Goal: Check status: Check status

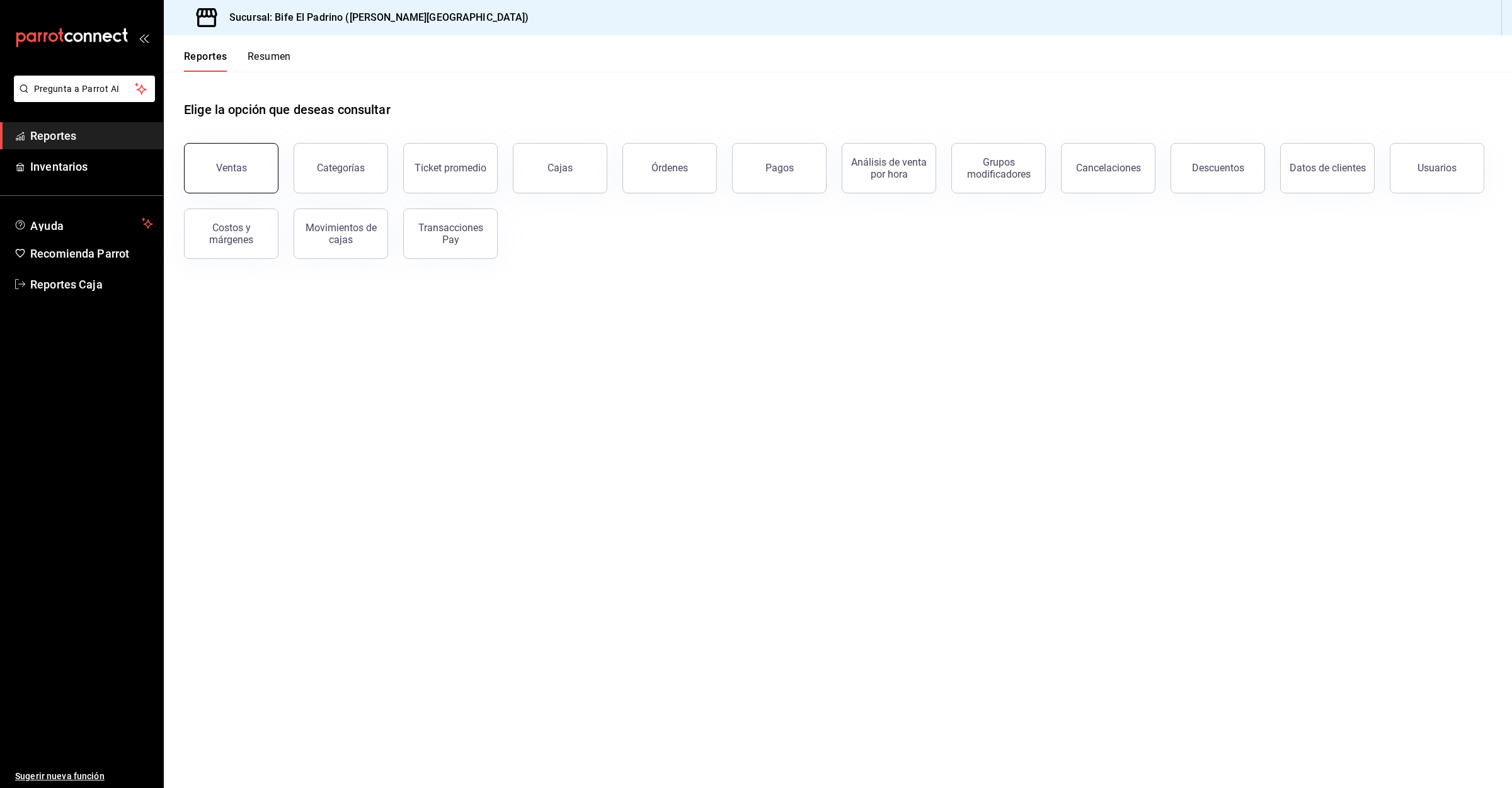
click at [226, 158] on button "Ventas" at bounding box center [231, 168] width 95 height 50
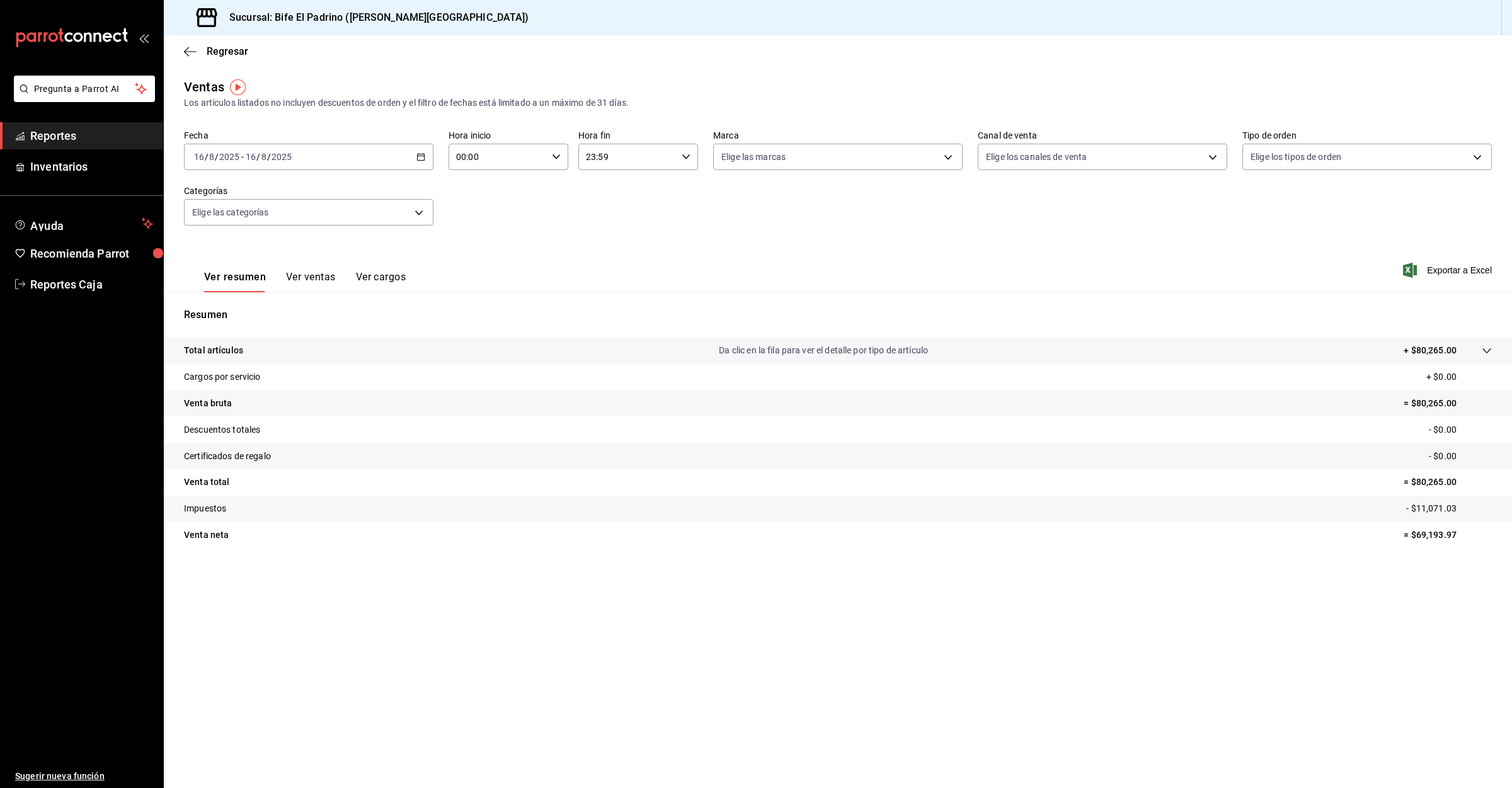
click at [73, 140] on span "Reportes" at bounding box center [91, 136] width 123 height 17
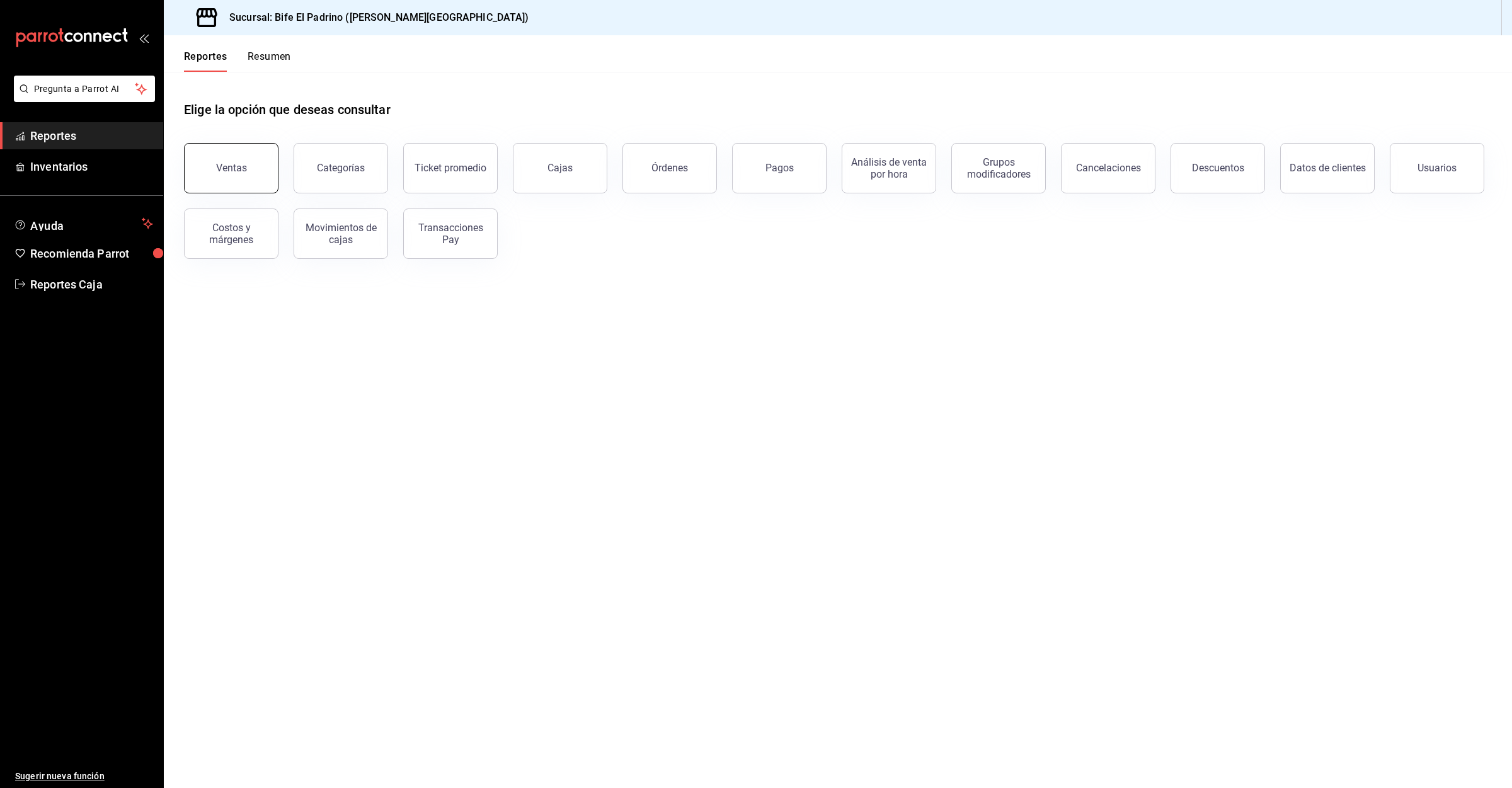
click at [263, 162] on button "Ventas" at bounding box center [231, 168] width 95 height 50
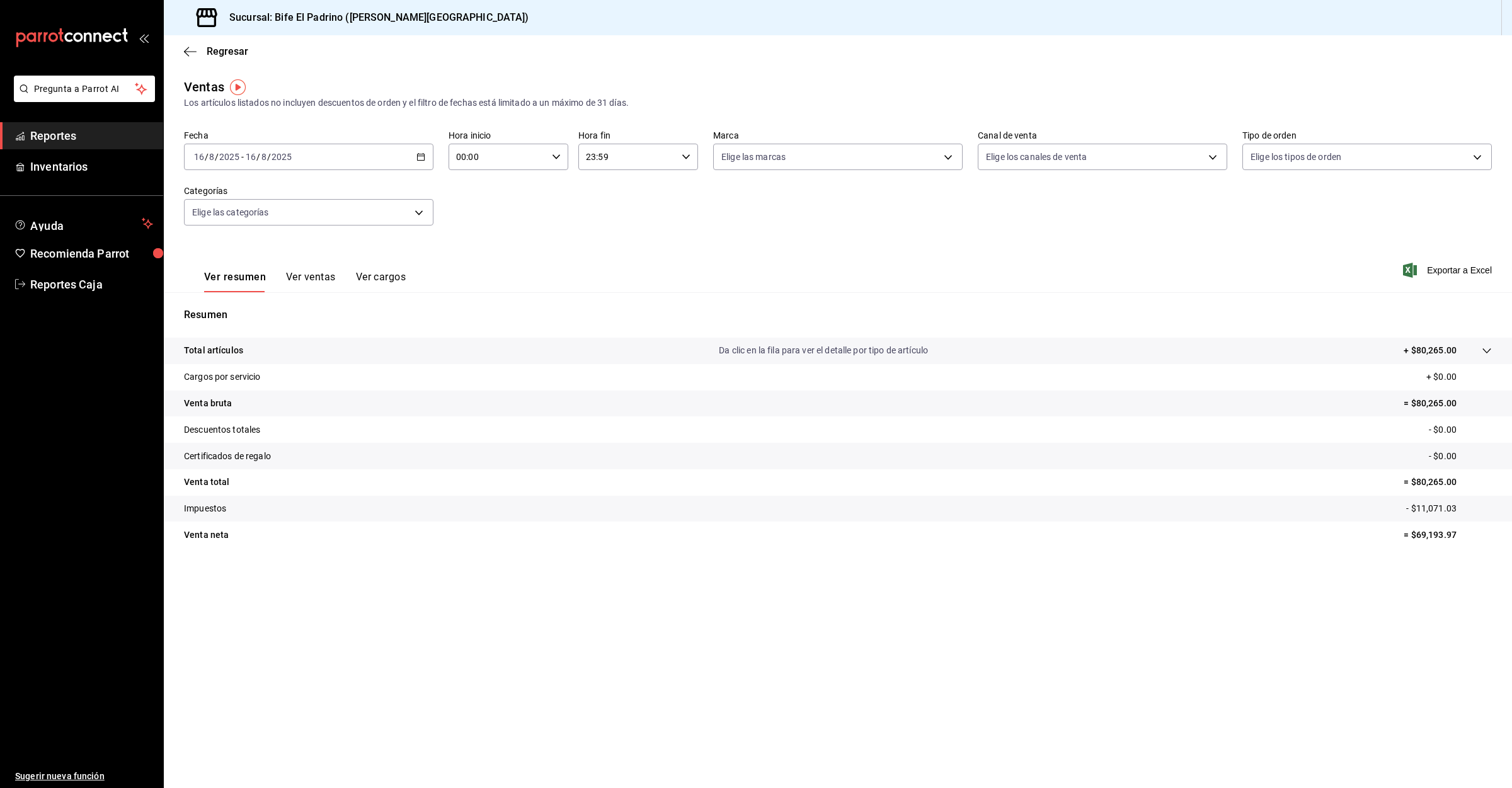
click at [512, 148] on input "00:00" at bounding box center [498, 157] width 99 height 25
click at [476, 268] on button "03" at bounding box center [479, 280] width 55 height 25
type input "03:00"
click at [52, 131] on div at bounding box center [756, 394] width 1512 height 788
click at [52, 135] on span "Reportes" at bounding box center [91, 136] width 123 height 17
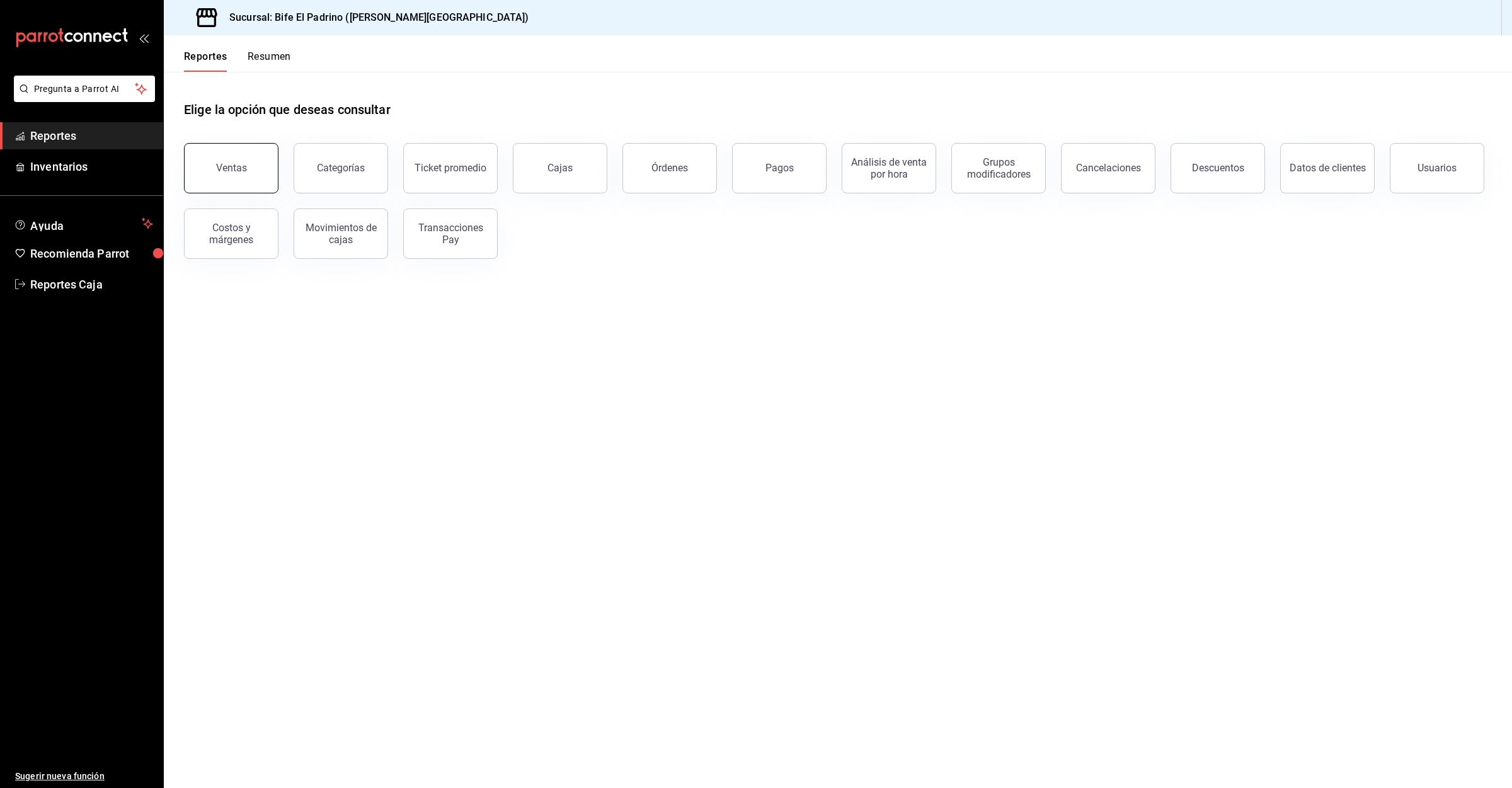
click at [216, 167] on button "Ventas" at bounding box center [231, 168] width 95 height 50
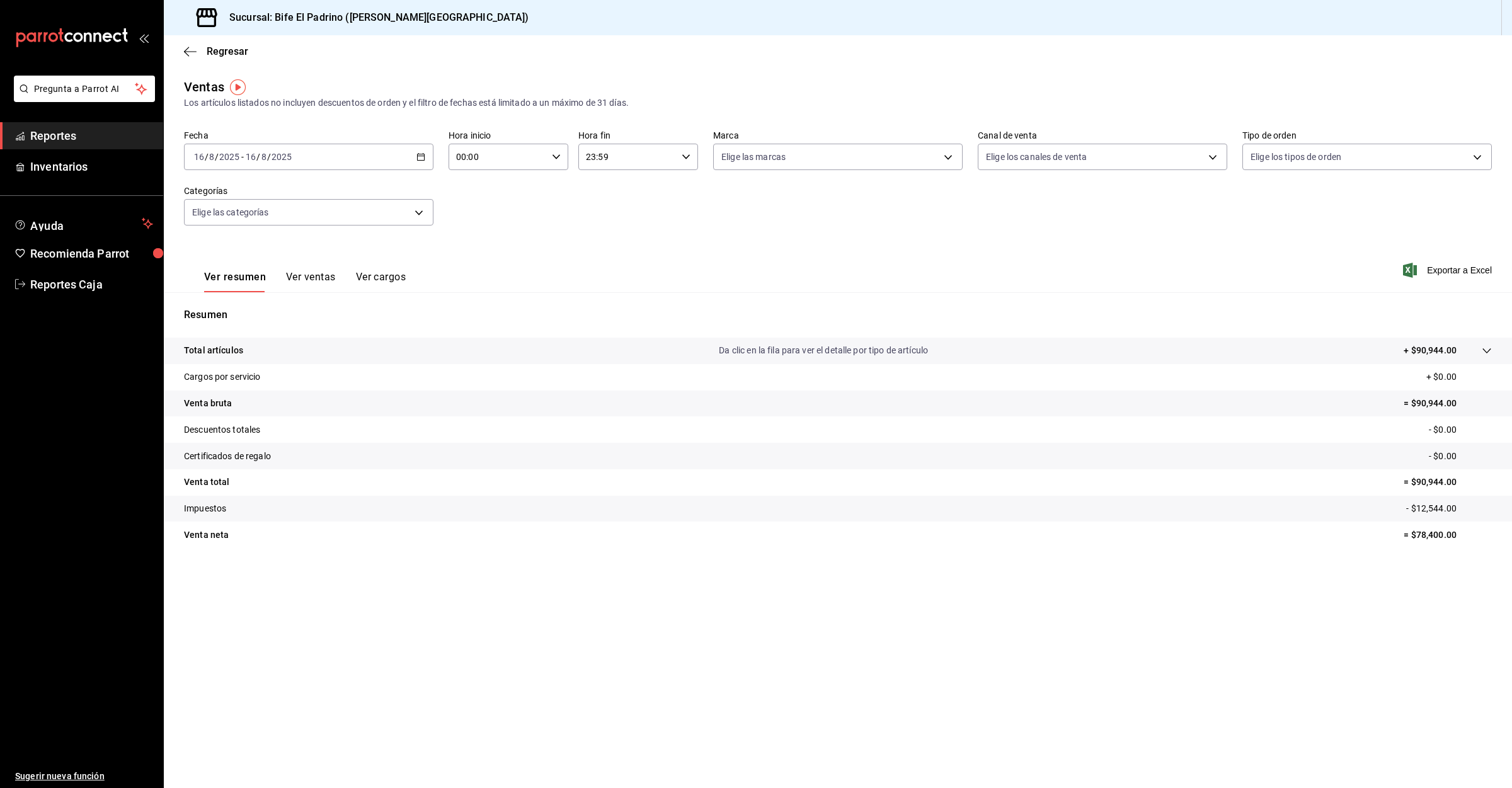
click at [513, 161] on input "00:00" at bounding box center [498, 157] width 99 height 25
click at [481, 274] on span "03" at bounding box center [479, 279] width 39 height 10
type input "03:00"
click at [68, 140] on div at bounding box center [756, 394] width 1512 height 788
click at [58, 130] on span "Reportes" at bounding box center [91, 136] width 123 height 17
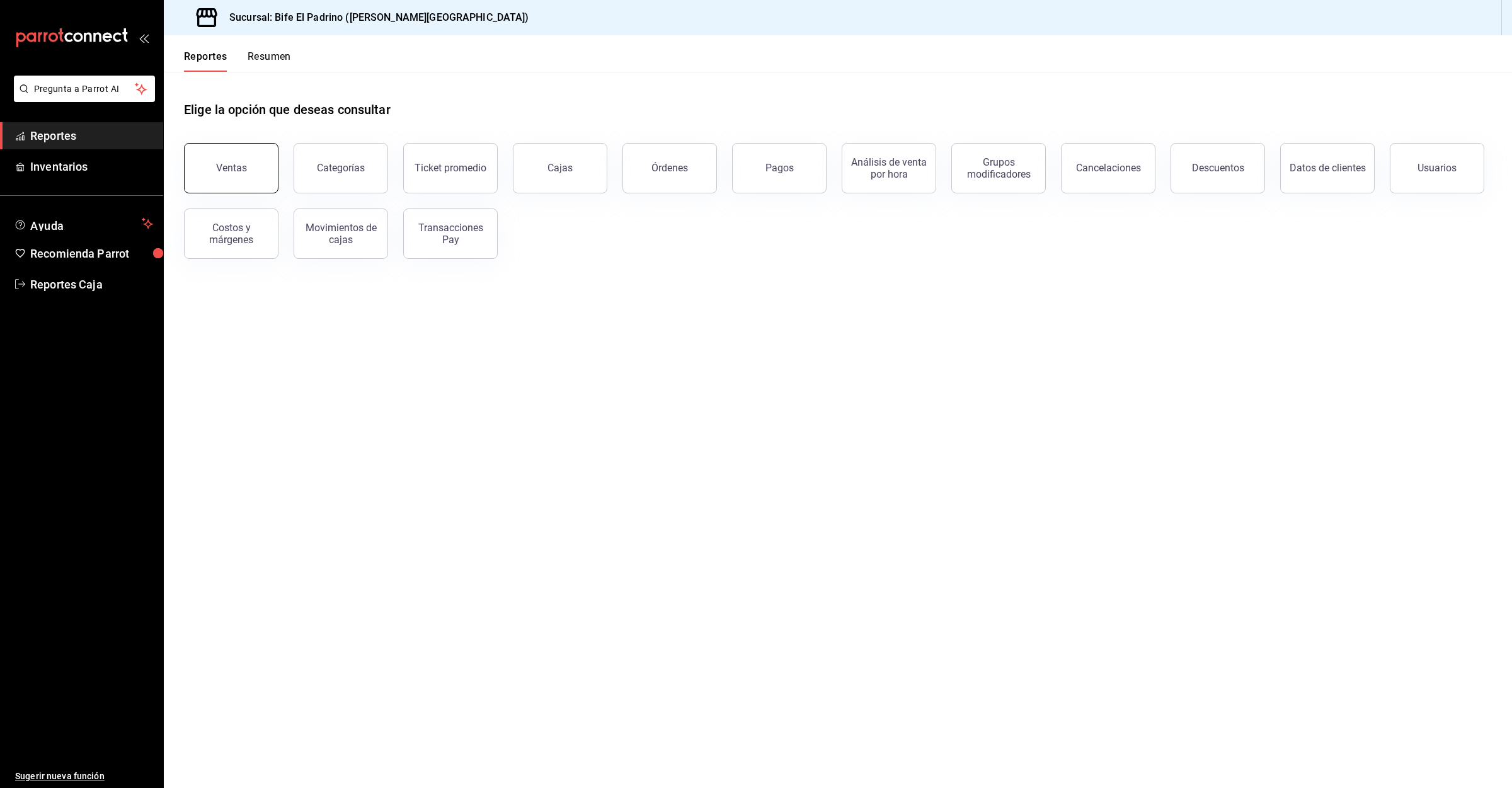
click at [244, 173] on div "Ventas" at bounding box center [231, 167] width 31 height 12
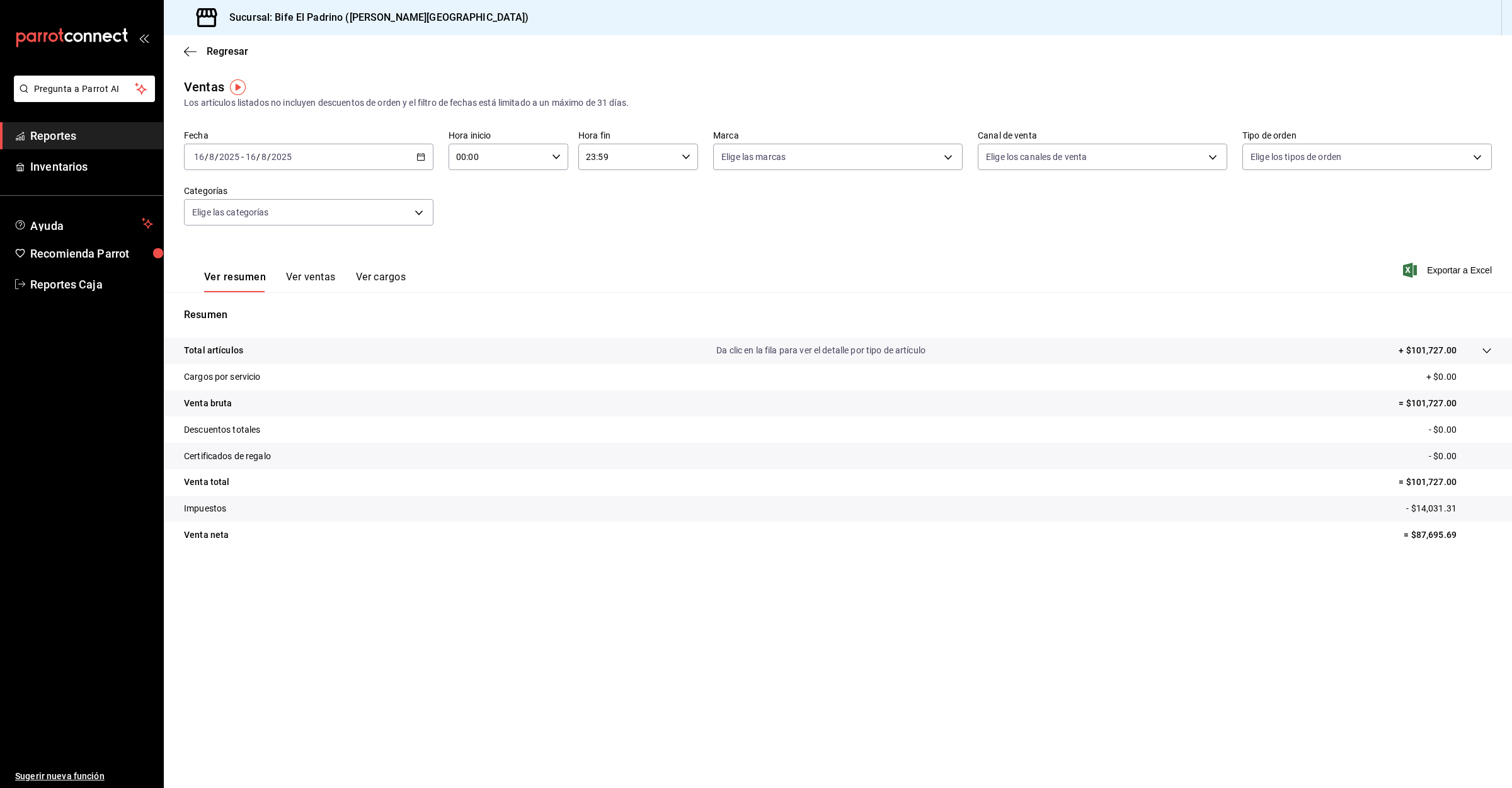
click at [544, 150] on input "00:00" at bounding box center [498, 157] width 99 height 25
click at [484, 267] on button "03" at bounding box center [479, 280] width 55 height 25
type input "03:00"
